Goal: Transaction & Acquisition: Purchase product/service

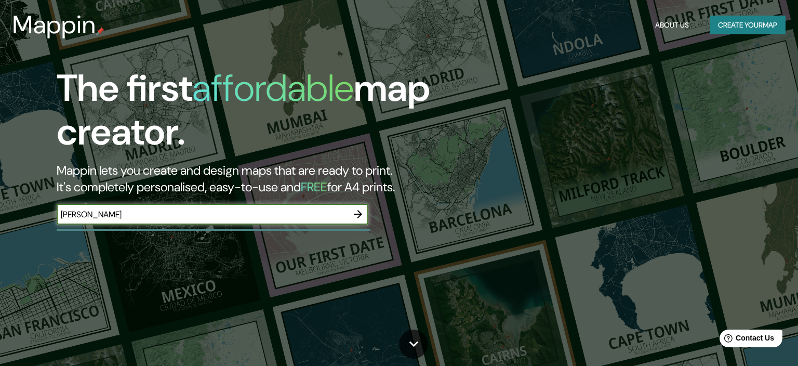
type input "[PERSON_NAME]"
click at [360, 218] on icon "button" at bounding box center [358, 214] width 12 height 12
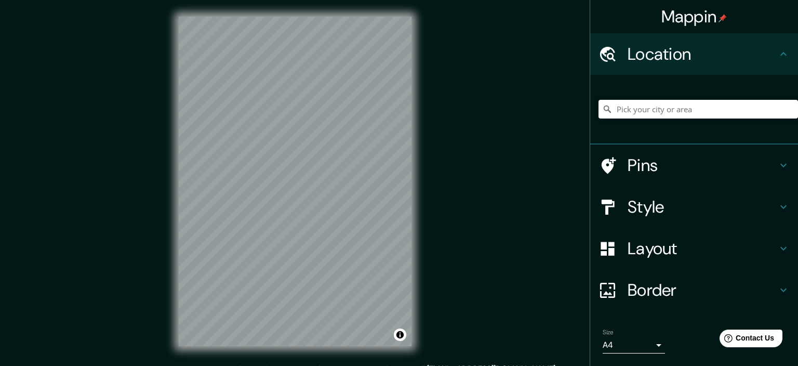
click at [668, 166] on h4 "Pins" at bounding box center [703, 165] width 150 height 21
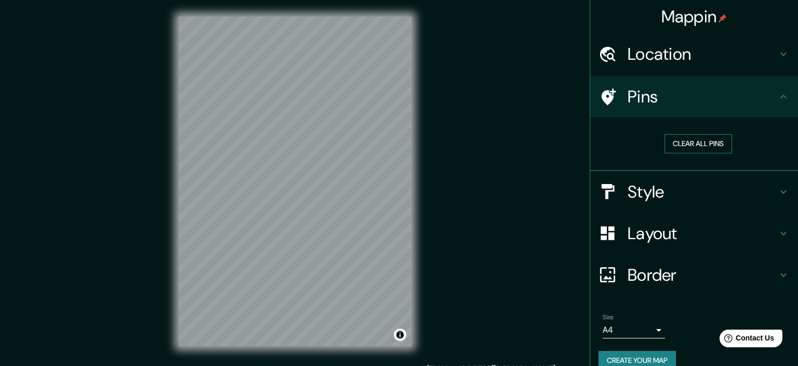
click at [719, 142] on button "Clear all pins" at bounding box center [699, 143] width 68 height 19
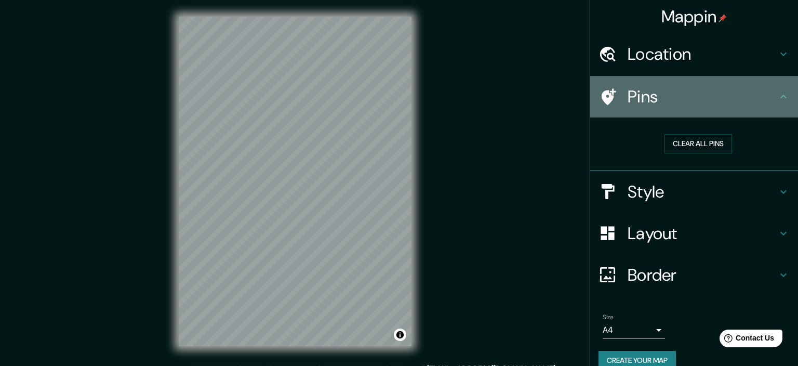
click at [758, 90] on h4 "Pins" at bounding box center [703, 96] width 150 height 21
click at [610, 99] on icon at bounding box center [609, 96] width 15 height 17
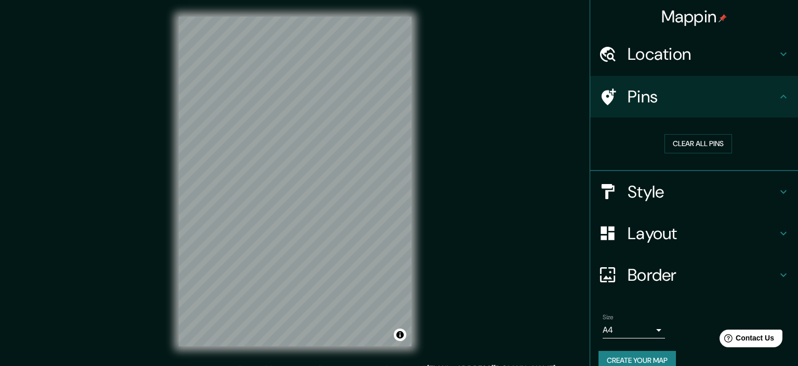
click at [644, 187] on h4 "Style" at bounding box center [703, 191] width 150 height 21
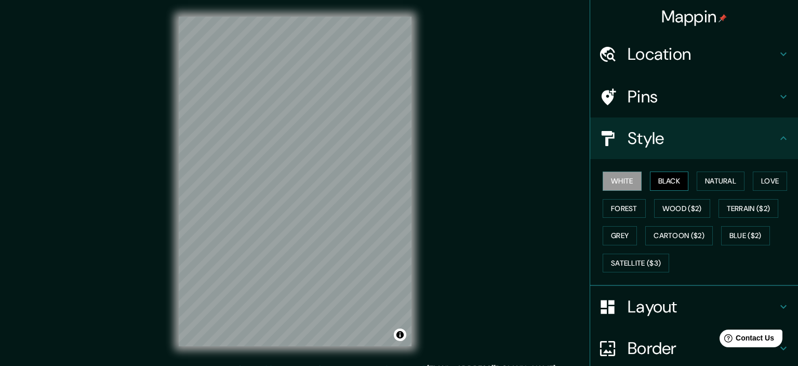
click at [674, 181] on button "Black" at bounding box center [669, 180] width 39 height 19
click at [718, 177] on button "Natural" at bounding box center [721, 180] width 48 height 19
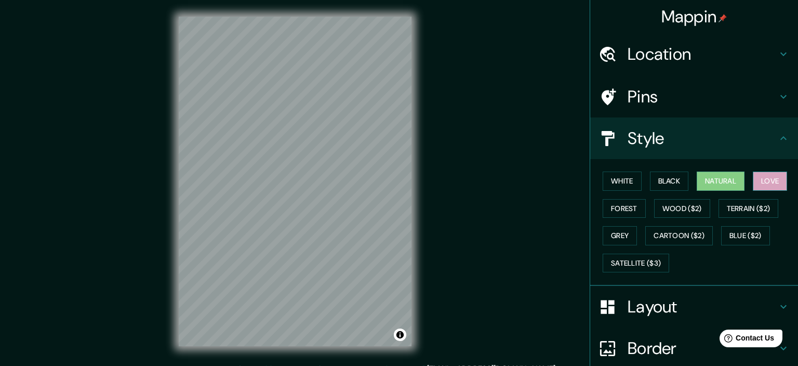
click at [777, 181] on button "Love" at bounding box center [770, 180] width 34 height 19
click at [616, 202] on button "Forest" at bounding box center [624, 208] width 43 height 19
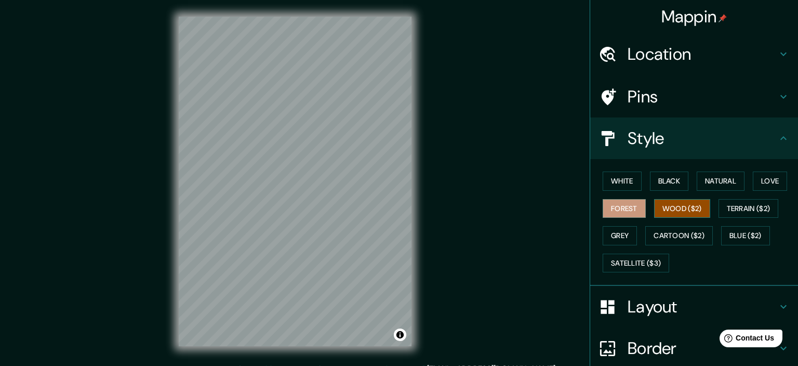
click at [679, 209] on button "Wood ($2)" at bounding box center [682, 208] width 56 height 19
click at [765, 184] on button "Love" at bounding box center [770, 180] width 34 height 19
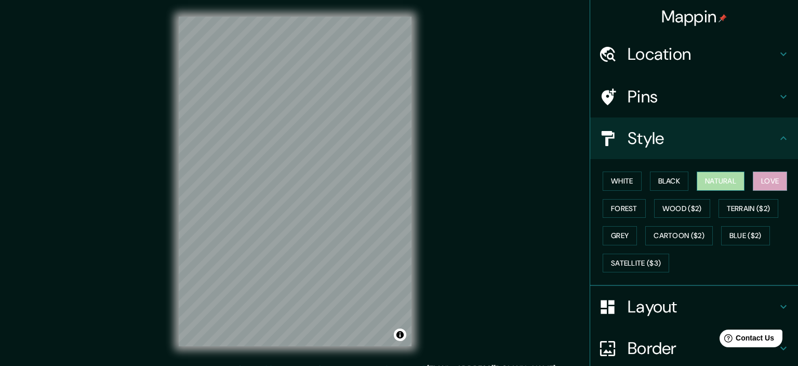
click at [737, 178] on button "Natural" at bounding box center [721, 180] width 48 height 19
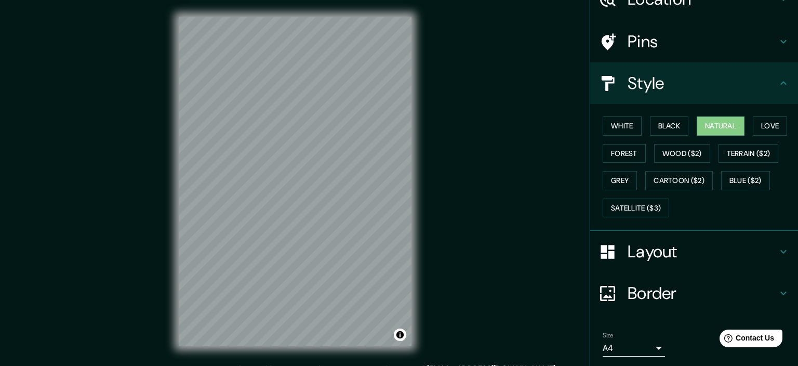
click at [658, 250] on h4 "Layout" at bounding box center [703, 251] width 150 height 21
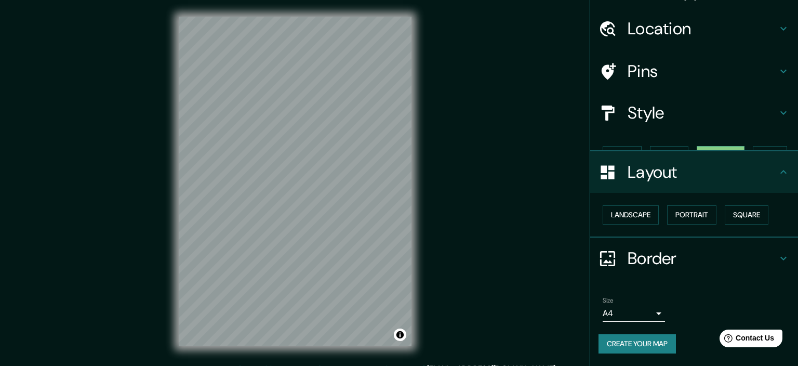
scroll to position [7, 0]
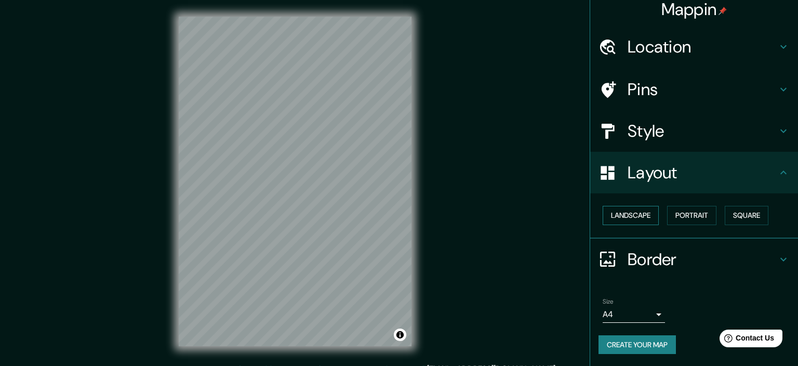
click at [646, 207] on button "Landscape" at bounding box center [631, 215] width 56 height 19
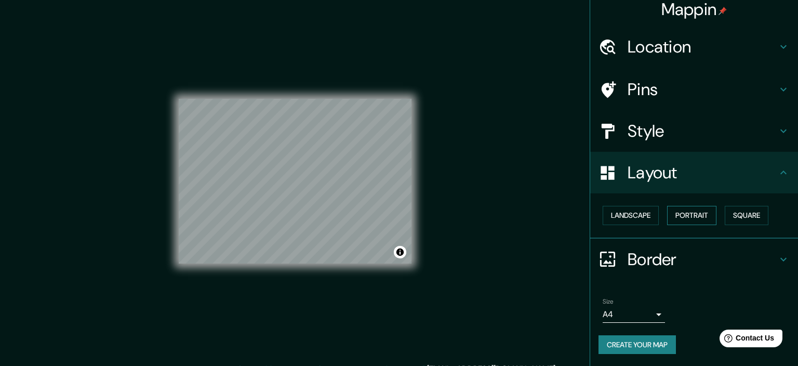
click at [682, 215] on button "Portrait" at bounding box center [691, 215] width 49 height 19
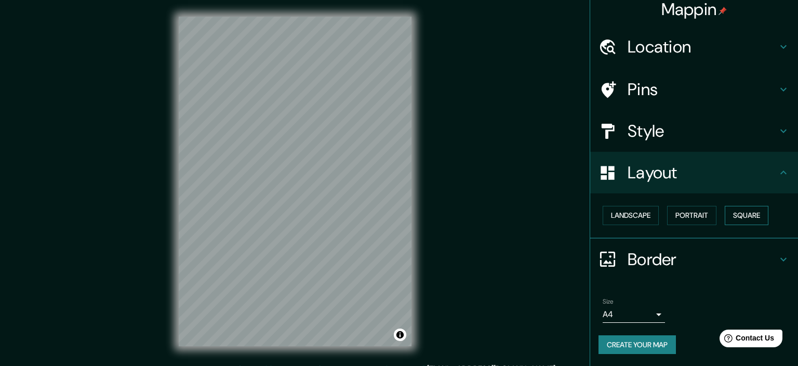
click at [762, 213] on button "Square" at bounding box center [747, 215] width 44 height 19
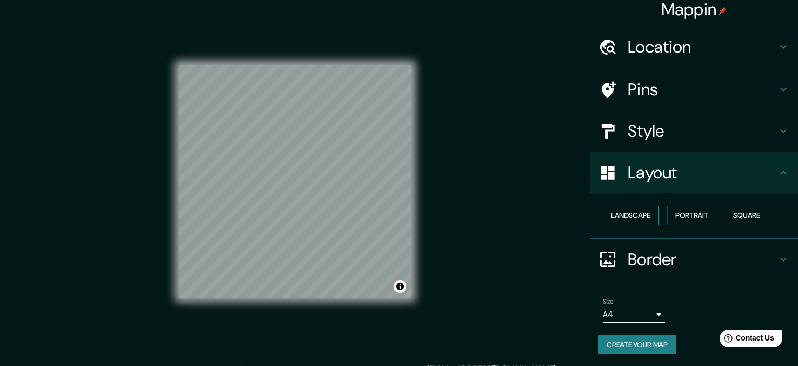
click at [649, 218] on button "Landscape" at bounding box center [631, 215] width 56 height 19
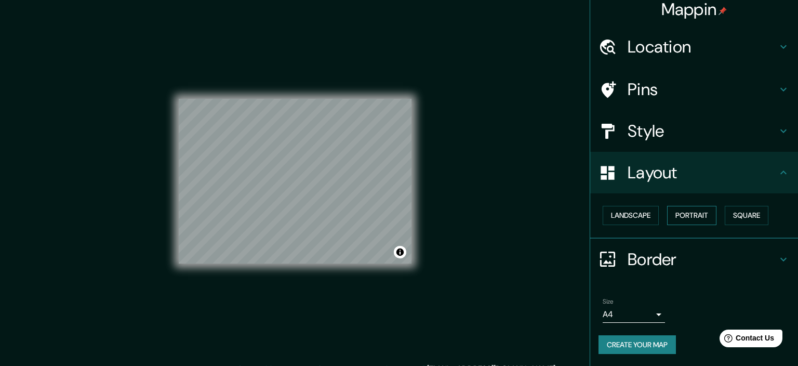
click at [695, 211] on button "Portrait" at bounding box center [691, 215] width 49 height 19
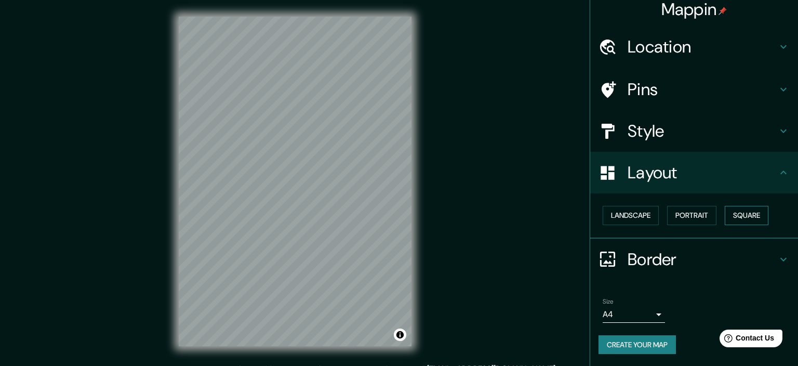
click at [749, 216] on button "Square" at bounding box center [747, 215] width 44 height 19
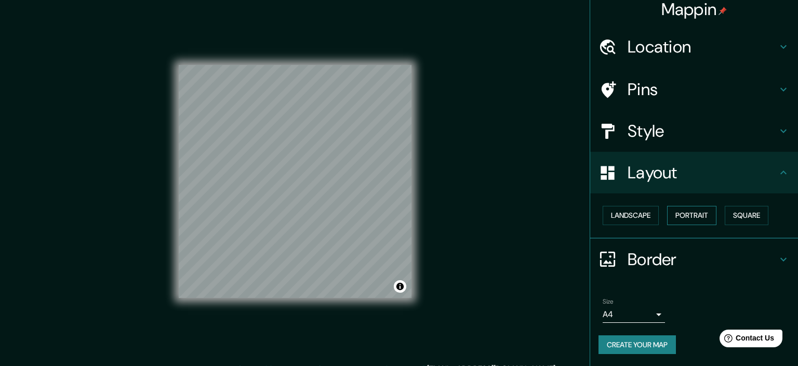
click at [701, 217] on button "Portrait" at bounding box center [691, 215] width 49 height 19
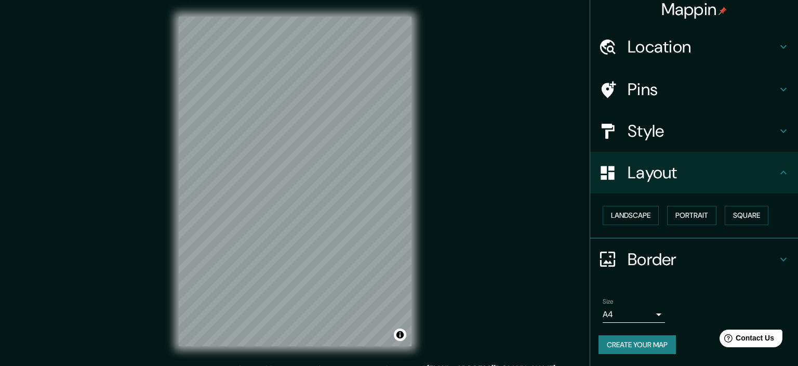
click at [706, 255] on h4 "Border" at bounding box center [703, 259] width 150 height 21
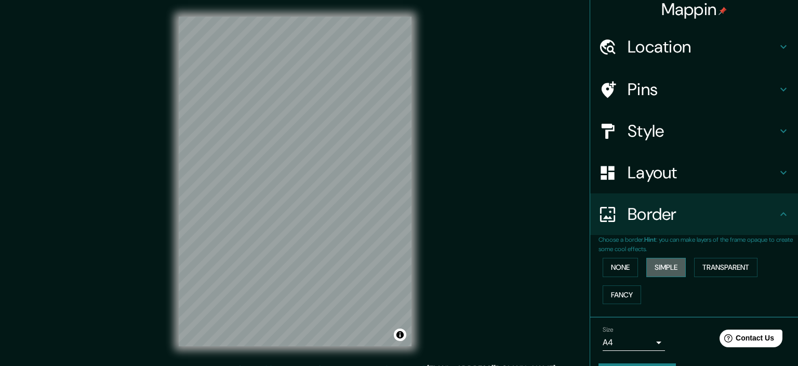
click at [676, 269] on button "Simple" at bounding box center [665, 267] width 39 height 19
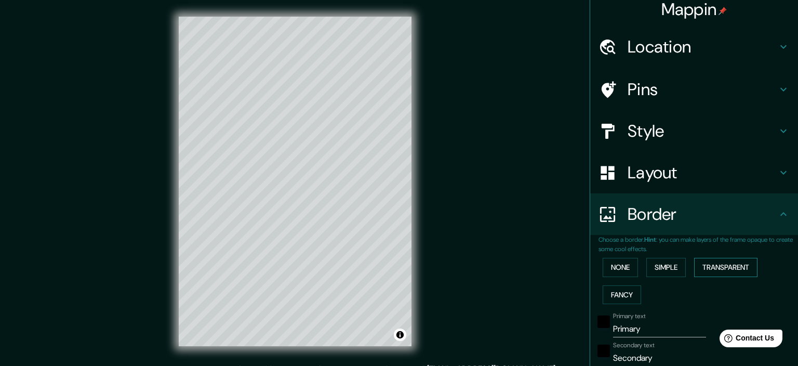
click at [723, 263] on button "Transparent" at bounding box center [725, 267] width 63 height 19
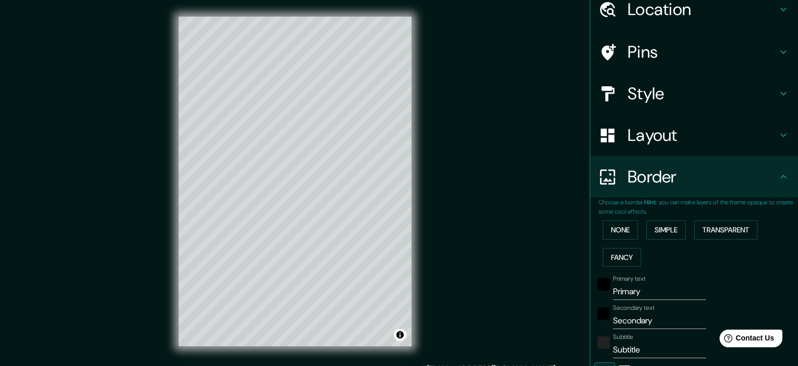
scroll to position [62, 0]
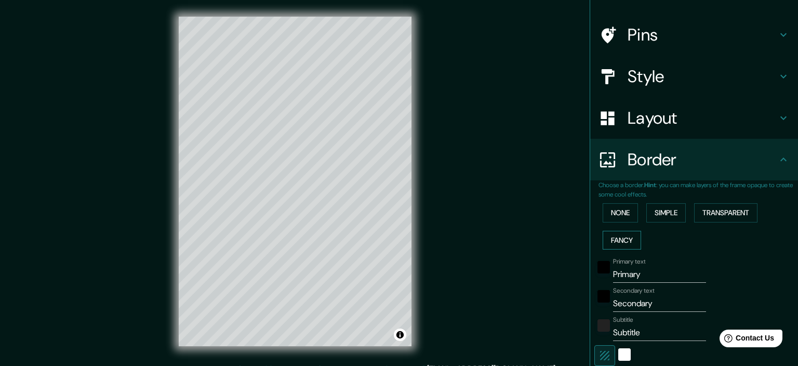
click at [631, 241] on button "Fancy" at bounding box center [622, 240] width 38 height 19
click at [632, 219] on button "None" at bounding box center [620, 212] width 35 height 19
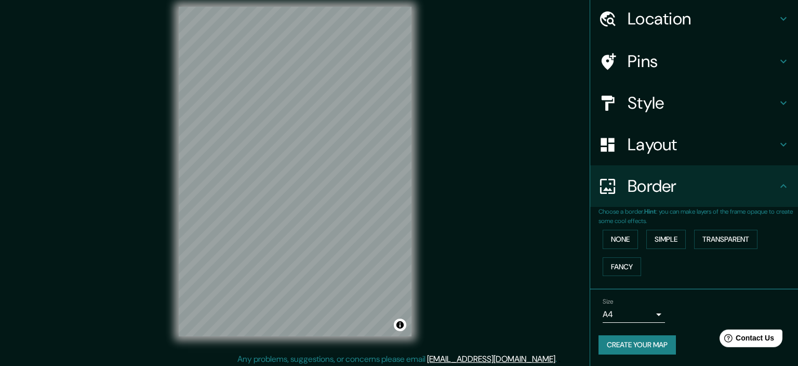
scroll to position [13, 0]
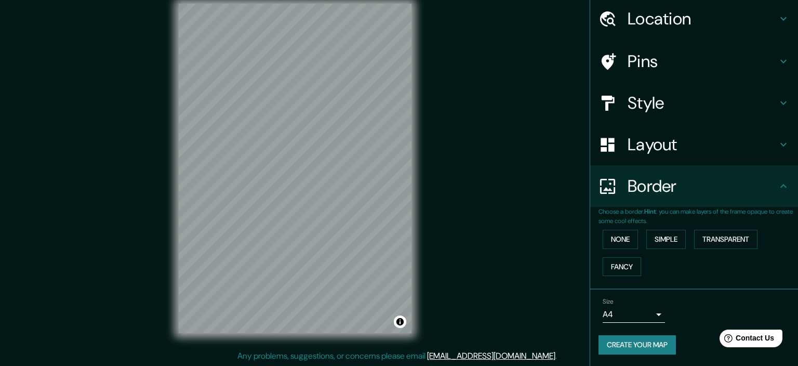
click at [656, 315] on body "Mappin Location Pins Style Layout Border Choose a border. Hint : you can make l…" at bounding box center [399, 170] width 798 height 366
click at [510, 280] on div at bounding box center [399, 183] width 798 height 366
click at [647, 346] on button "Create your map" at bounding box center [637, 344] width 77 height 19
